Goal: Book appointment/travel/reservation

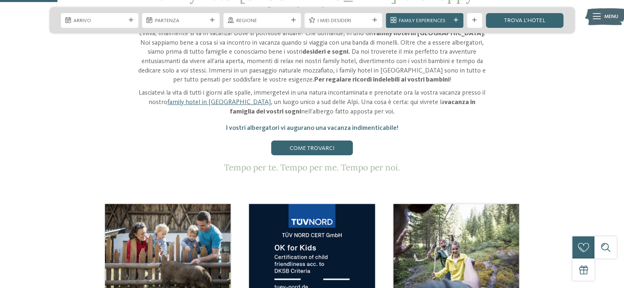
scroll to position [328, 0]
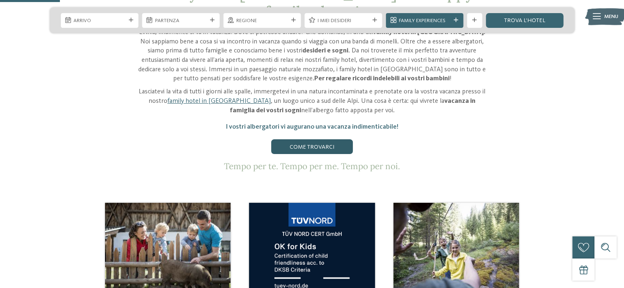
click at [318, 139] on link "Come trovarci" at bounding box center [311, 146] width 81 height 15
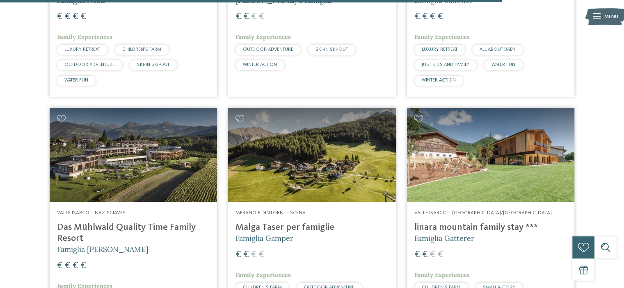
scroll to position [2051, 0]
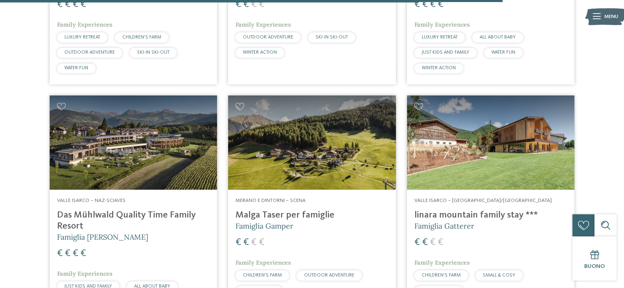
click at [443, 153] on img at bounding box center [490, 143] width 167 height 94
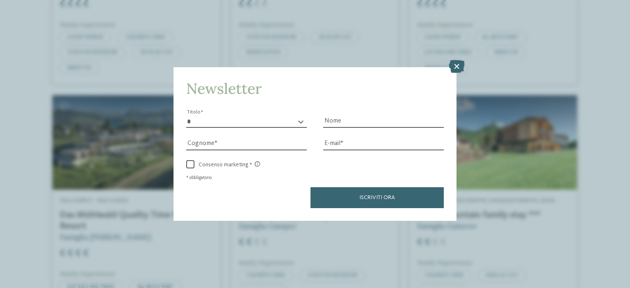
click at [462, 63] on icon at bounding box center [457, 66] width 16 height 13
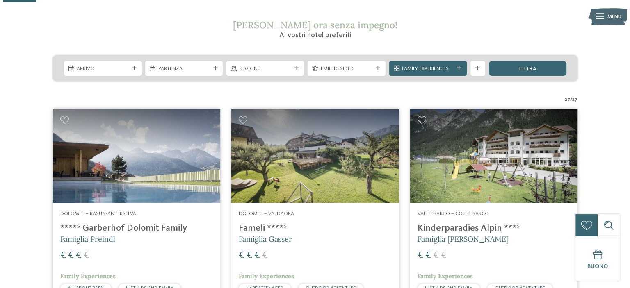
scroll to position [41, 0]
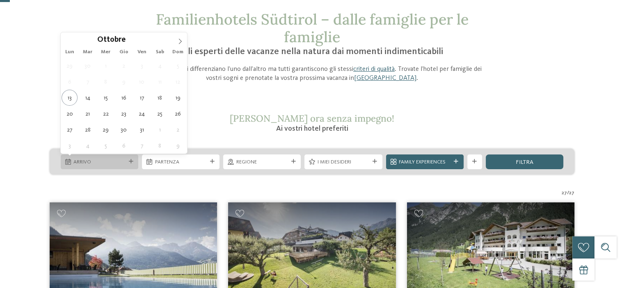
click at [103, 169] on div "Arrivo" at bounding box center [100, 162] width 78 height 15
type div "18.10.2025"
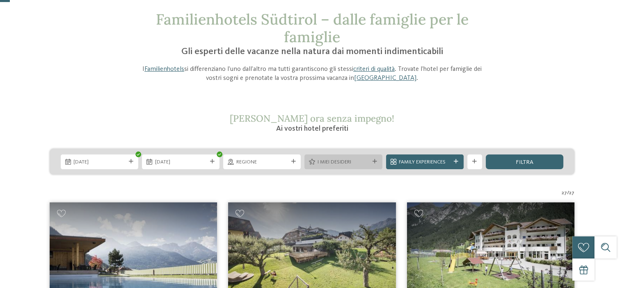
click at [350, 165] on span "I miei desideri" at bounding box center [344, 162] width 52 height 7
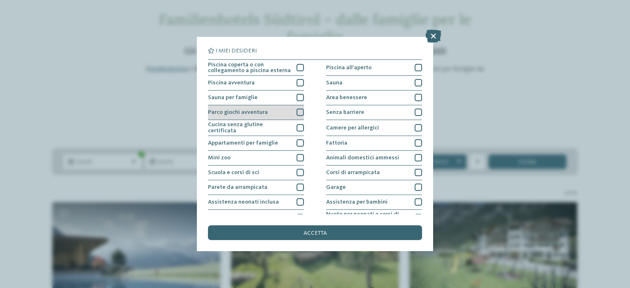
click at [299, 113] on div at bounding box center [300, 112] width 7 height 7
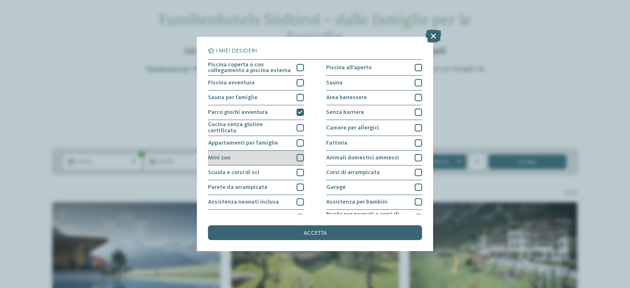
click at [302, 156] on div at bounding box center [300, 157] width 7 height 7
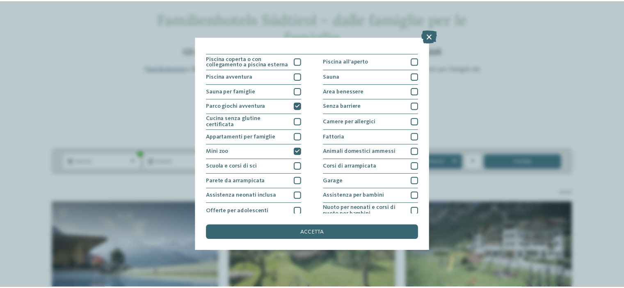
scroll to position [0, 0]
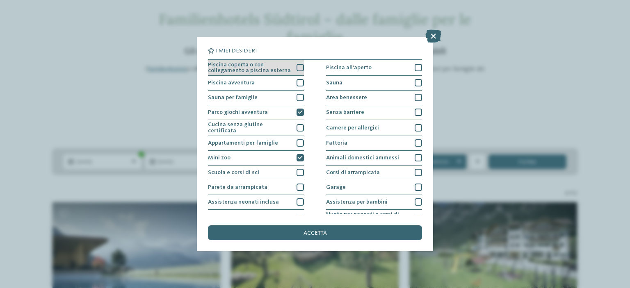
click at [298, 68] on div at bounding box center [300, 67] width 7 height 7
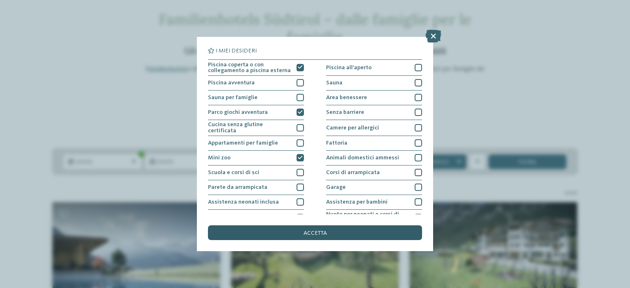
click at [294, 233] on div "accetta" at bounding box center [315, 233] width 214 height 15
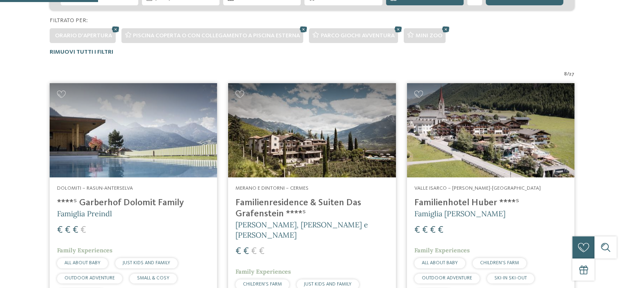
scroll to position [238, 0]
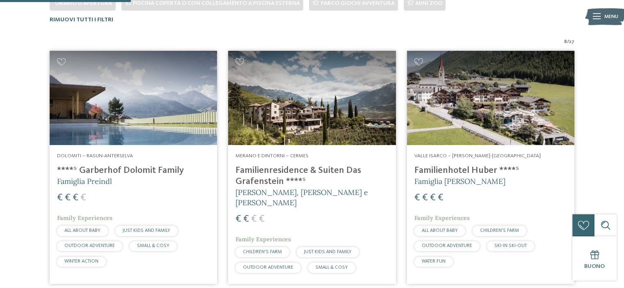
click at [130, 111] on img at bounding box center [133, 98] width 167 height 94
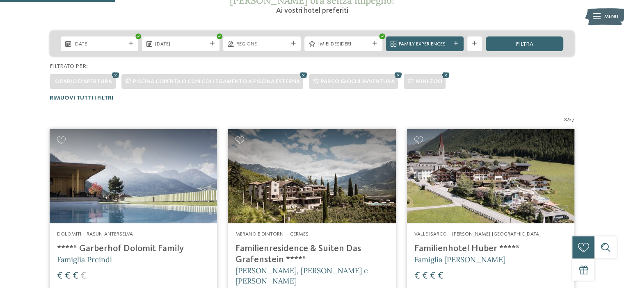
scroll to position [32, 0]
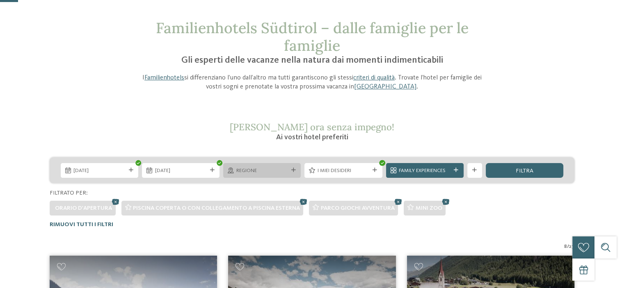
click at [278, 173] on span "Regione" at bounding box center [262, 170] width 52 height 7
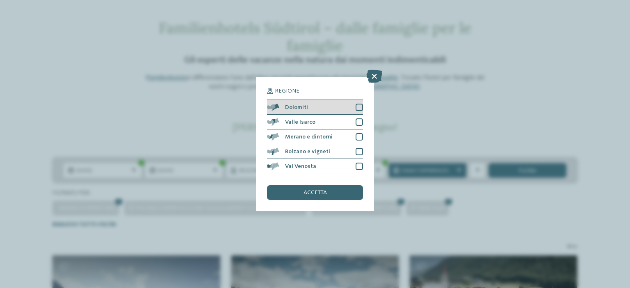
click at [305, 108] on span "Dolomiti" at bounding box center [296, 108] width 23 height 6
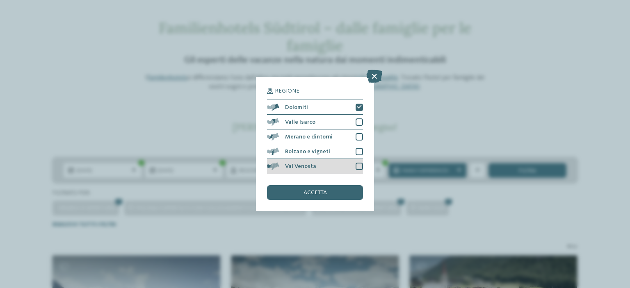
click at [354, 168] on div "Val Venosta" at bounding box center [315, 166] width 96 height 15
click at [335, 194] on div "accetta" at bounding box center [315, 192] width 96 height 15
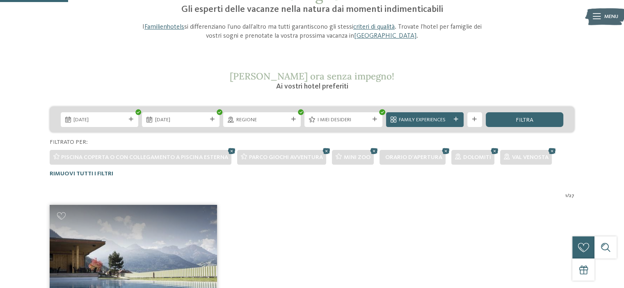
scroll to position [73, 0]
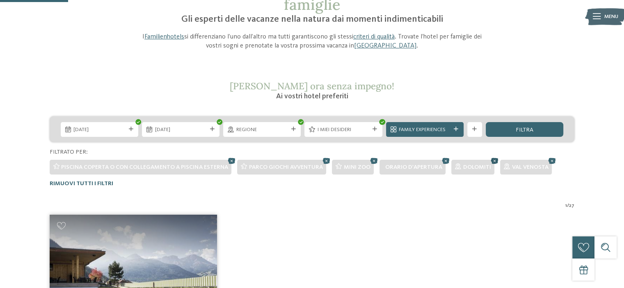
click at [492, 159] on icon at bounding box center [494, 161] width 11 height 10
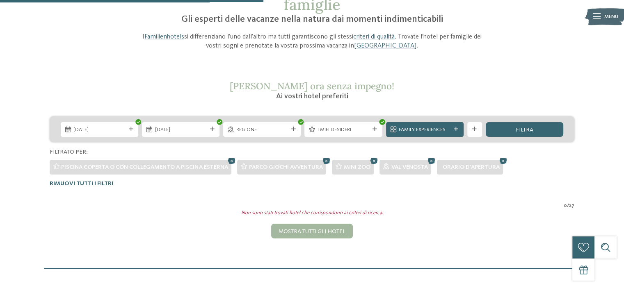
scroll to position [238, 0]
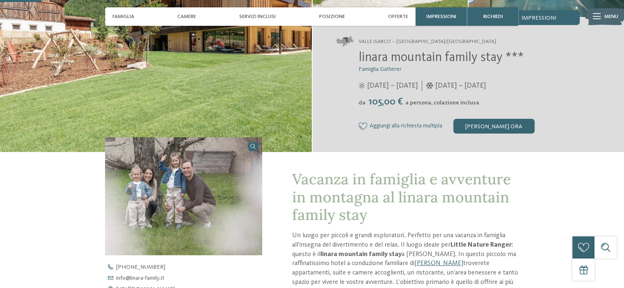
scroll to position [123, 0]
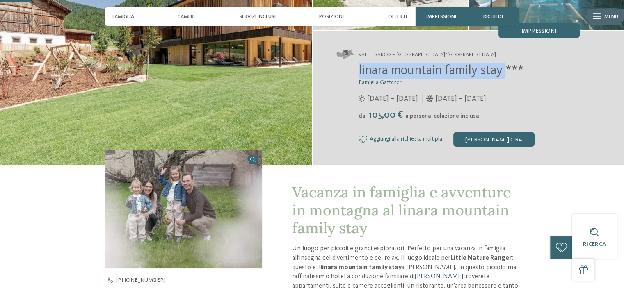
drag, startPoint x: 507, startPoint y: 71, endPoint x: 351, endPoint y: 64, distance: 156.0
click at [351, 64] on div "linara mountain family stay *** Famiglia Gatterer 12/07/2025 – 09/11/2025 da" at bounding box center [457, 105] width 243 height 83
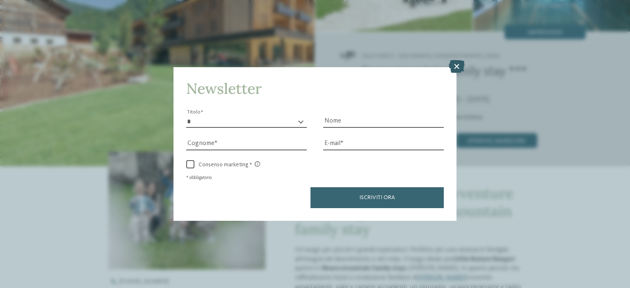
click at [462, 66] on icon at bounding box center [457, 66] width 16 height 13
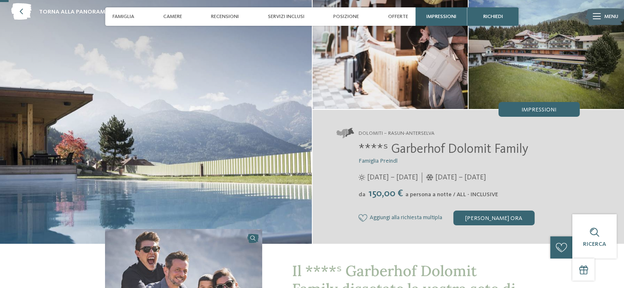
scroll to position [41, 0]
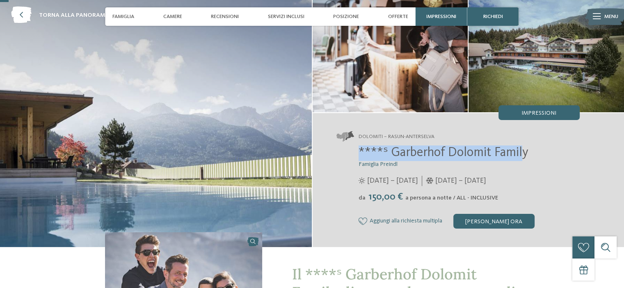
drag, startPoint x: 525, startPoint y: 154, endPoint x: 313, endPoint y: 144, distance: 212.3
click at [313, 144] on div "Dolomiti – Rasun-Anterselva ****ˢ Garberhof Dolomit Family Famiglia Preindl 07/…" at bounding box center [469, 180] width 312 height 134
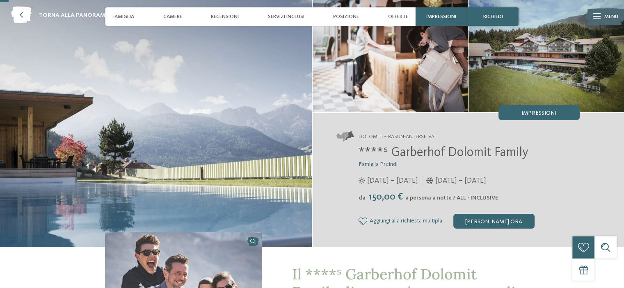
click at [551, 144] on div "Dolomiti – Rasun-Anterselva ****ˢ Garberhof Dolomit Family Famiglia Preindl 07/…" at bounding box center [469, 180] width 312 height 134
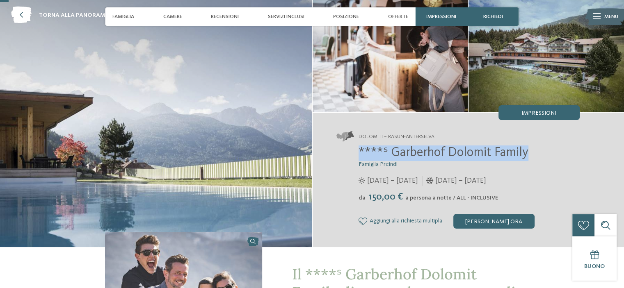
drag, startPoint x: 530, startPoint y: 151, endPoint x: 343, endPoint y: 150, distance: 187.1
click at [343, 150] on div "****ˢ Garberhof Dolomit Family Famiglia Preindl 07/06/2025 – 07/11/2025 da" at bounding box center [457, 187] width 243 height 83
copy span "****ˢ Garberhof Dolomit Family"
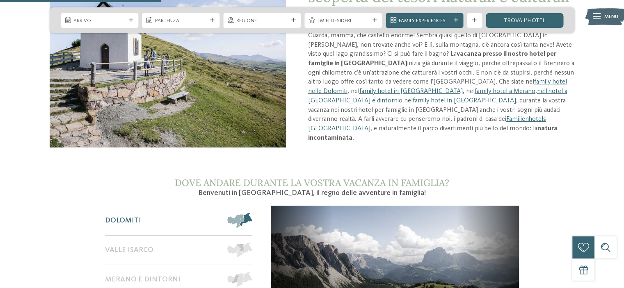
scroll to position [615, 0]
